Goal: Task Accomplishment & Management: Manage account settings

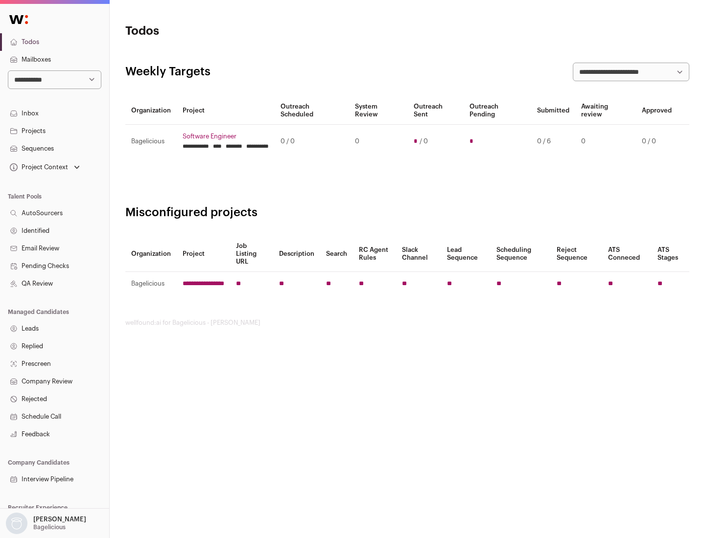
click at [54, 131] on link "Projects" at bounding box center [54, 131] width 109 height 18
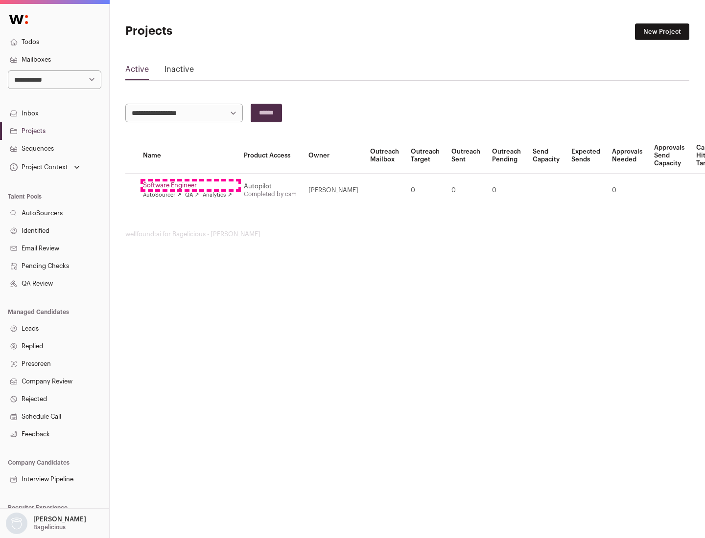
click at [190, 186] on link "Software Engineer" at bounding box center [187, 186] width 89 height 8
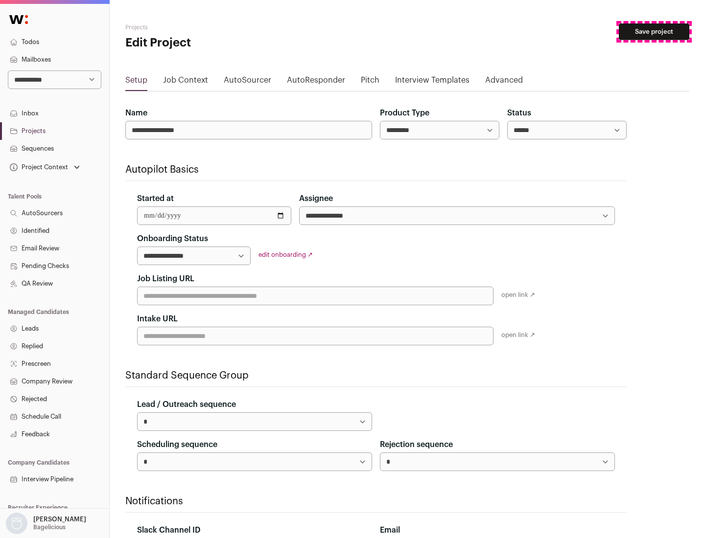
click at [654, 32] on button "Save project" at bounding box center [654, 31] width 70 height 17
